Goal: Navigation & Orientation: Find specific page/section

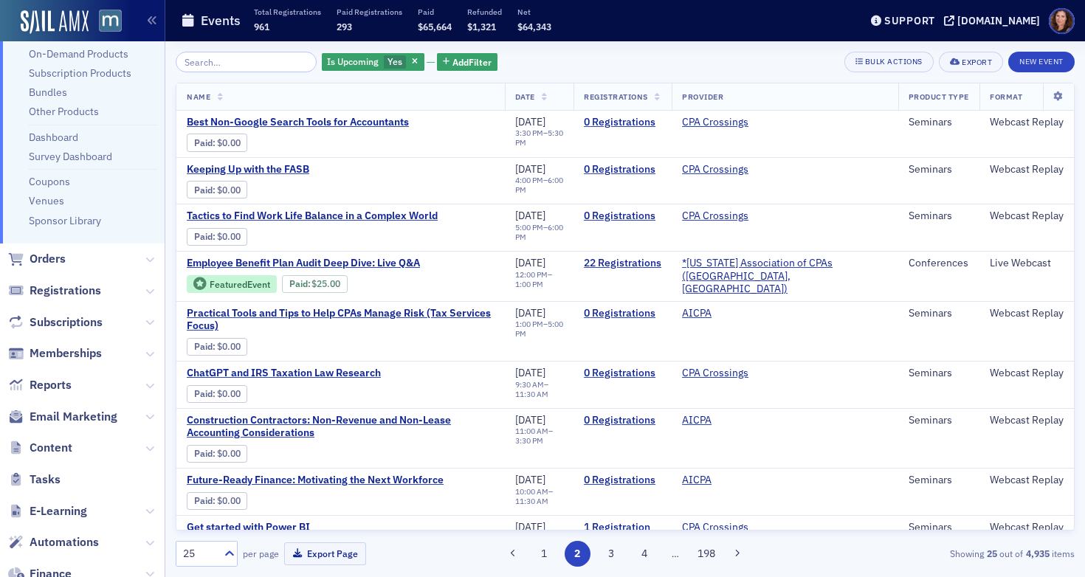
scroll to position [185, 0]
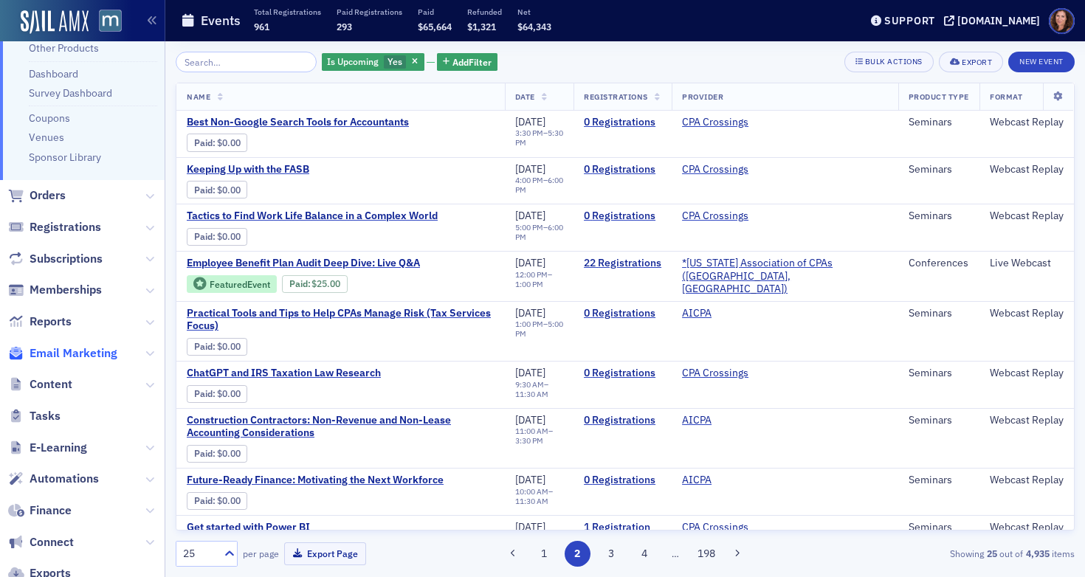
click at [62, 354] on span "Email Marketing" at bounding box center [74, 353] width 88 height 16
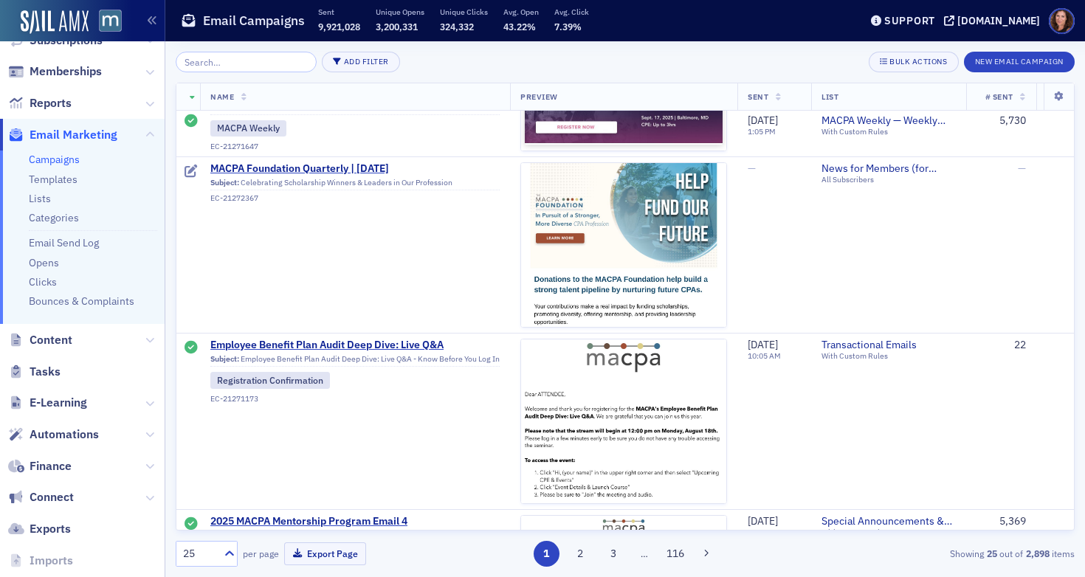
scroll to position [1542, 0]
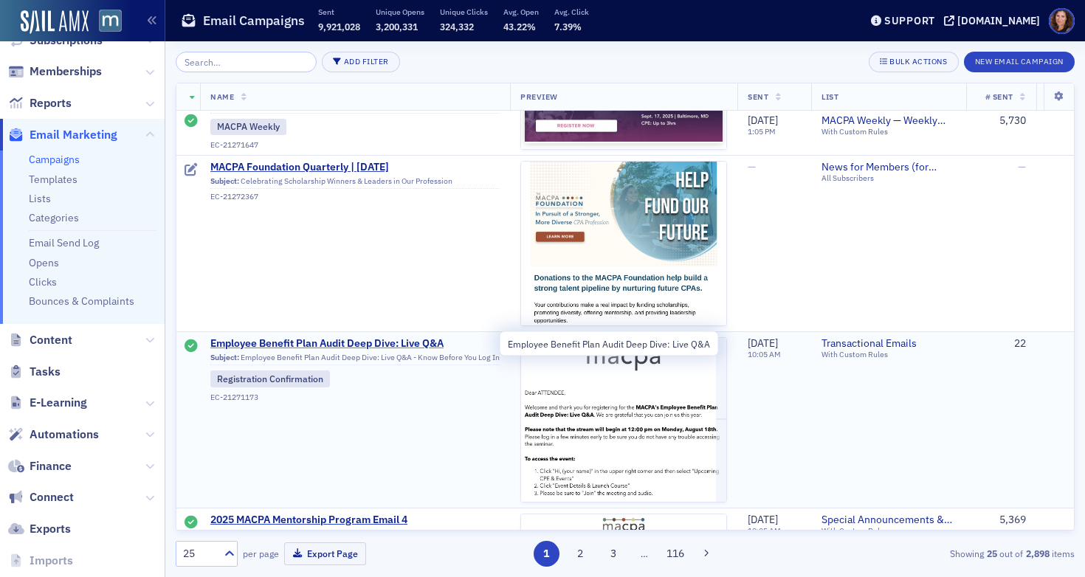
click at [408, 340] on span "Employee Benefit Plan Audit Deep Dive: Live Q&A" at bounding box center [354, 343] width 289 height 13
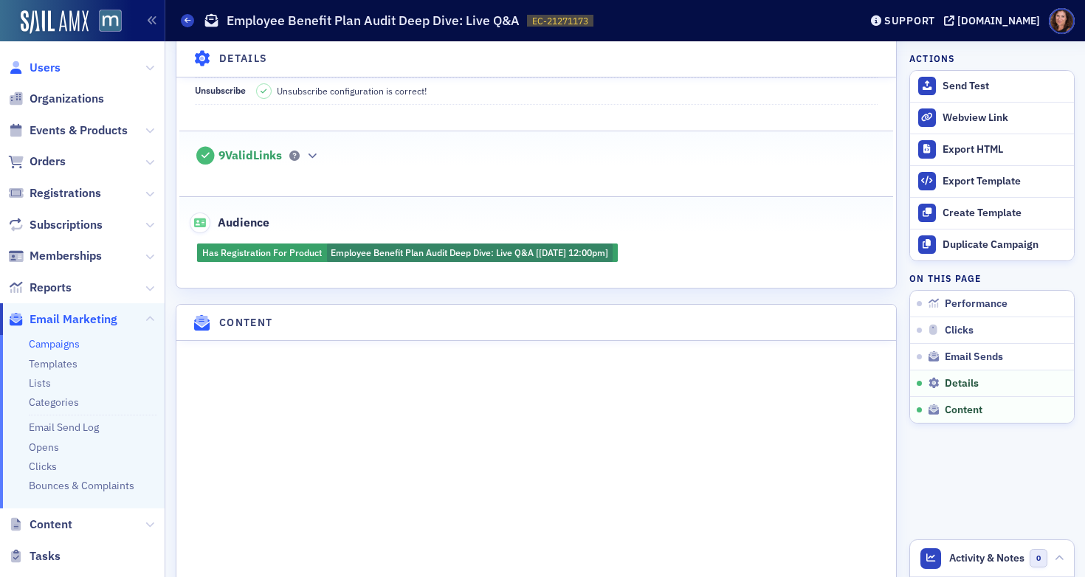
click at [51, 66] on span "Users" at bounding box center [45, 68] width 31 height 16
